Goal: Obtain resource: Download file/media

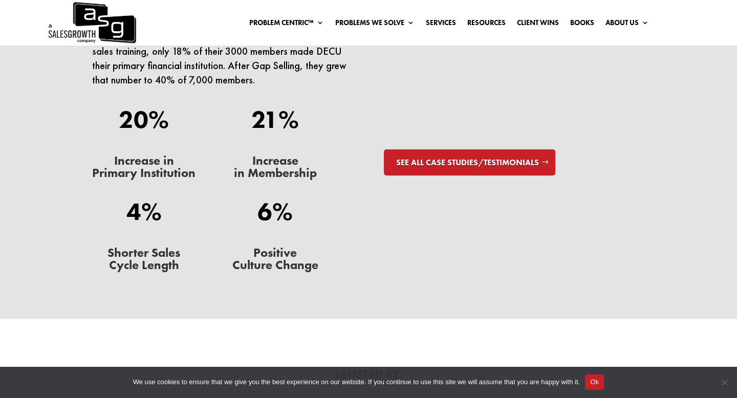
scroll to position [3042, 0]
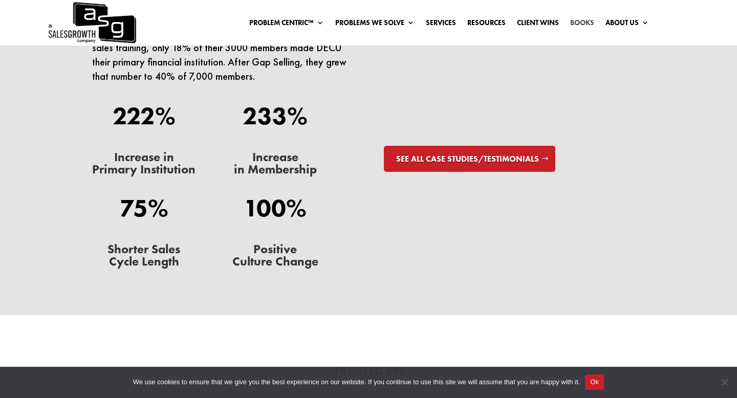
click at [580, 24] on link "Books" at bounding box center [582, 24] width 24 height 11
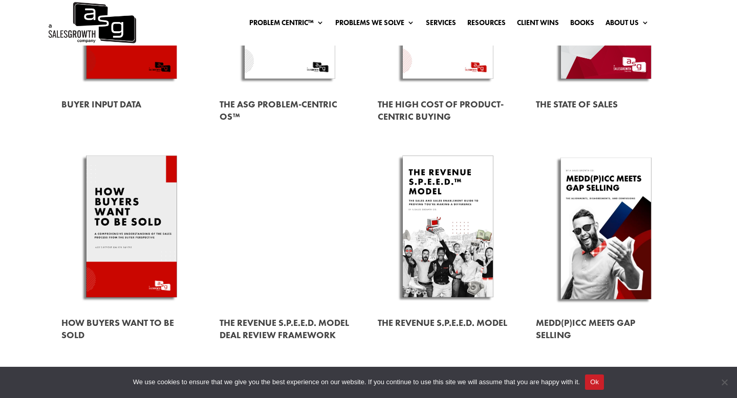
scroll to position [324, 0]
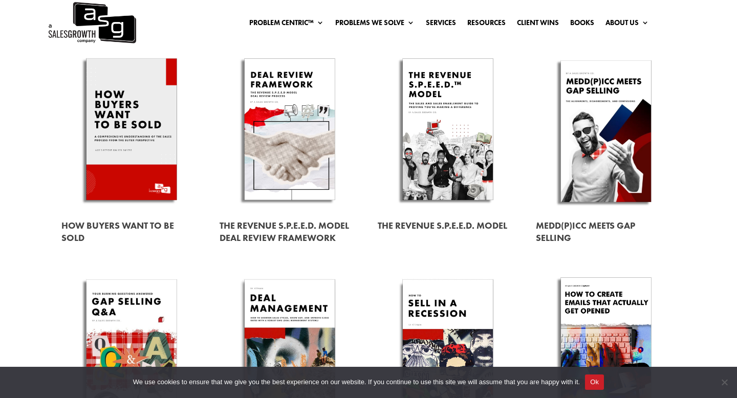
click at [132, 139] on link at bounding box center [131, 131] width 140 height 160
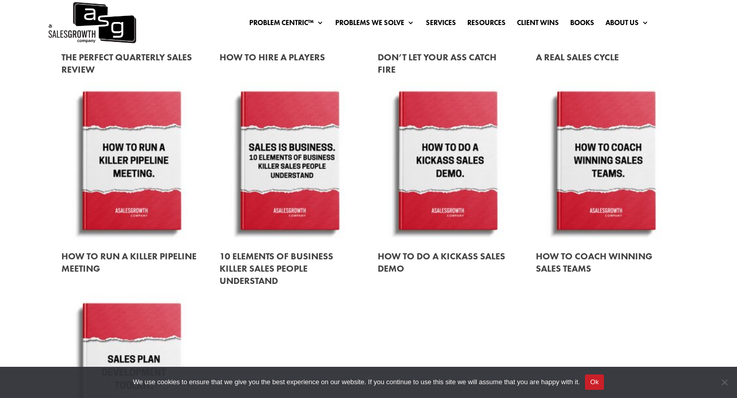
scroll to position [1108, 0]
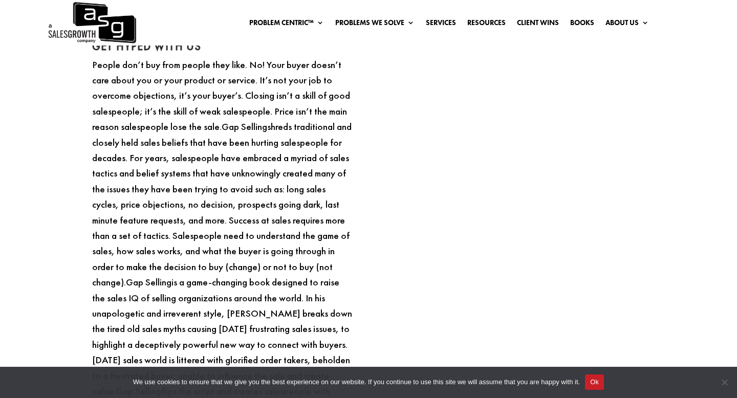
scroll to position [848, 0]
